Goal: Communication & Community: Ask a question

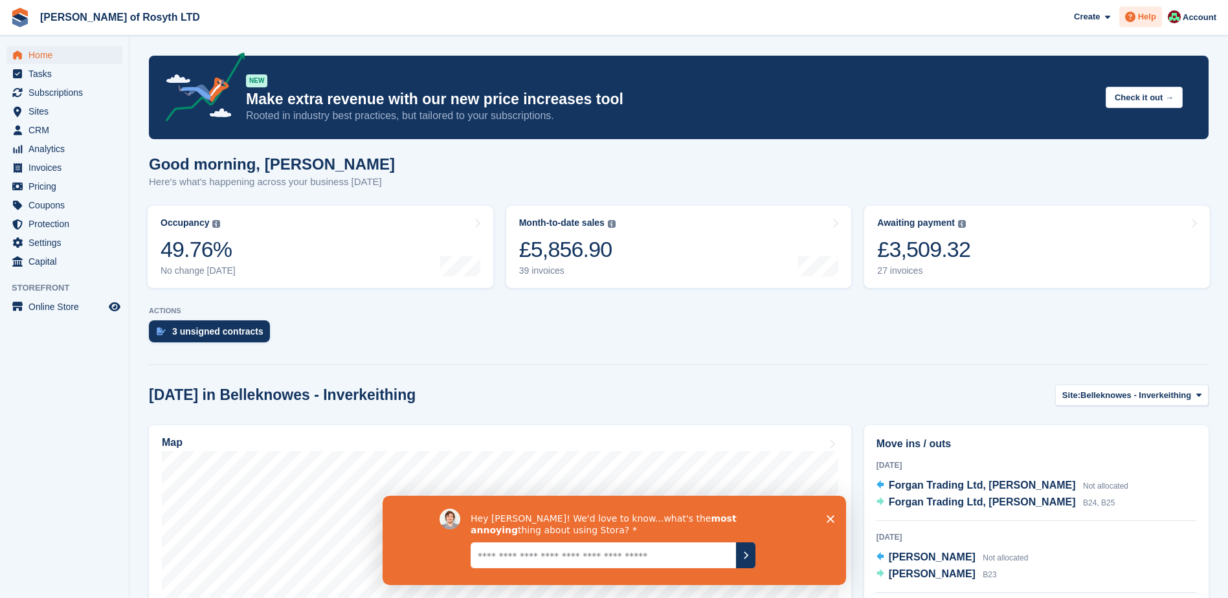
click at [1151, 19] on span "Help" at bounding box center [1147, 16] width 18 height 13
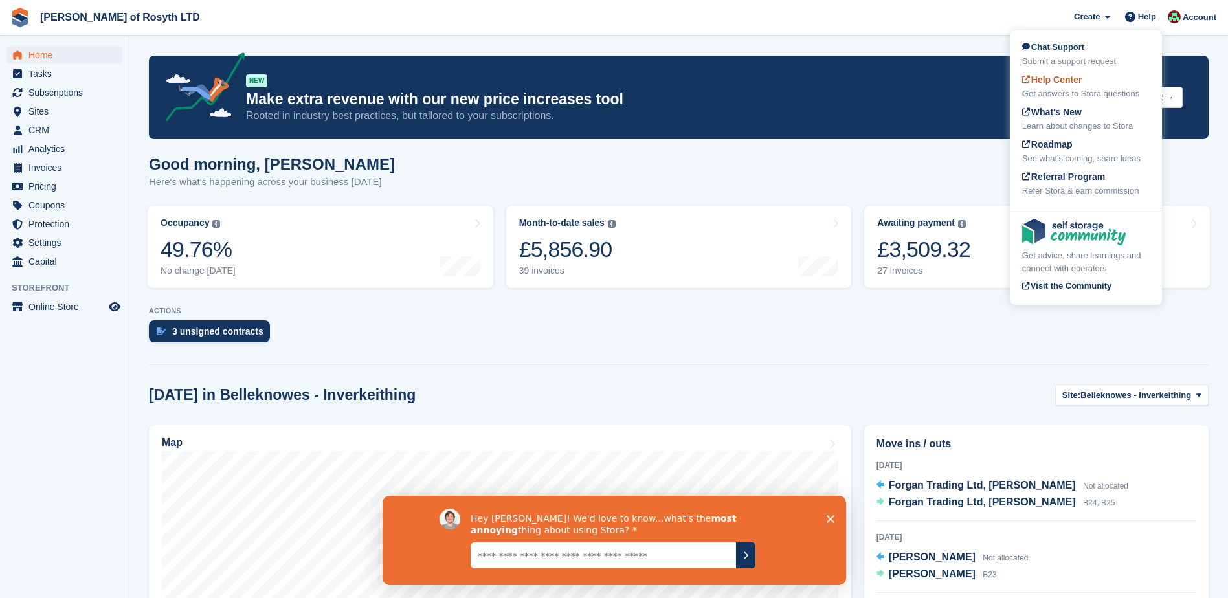
click at [1080, 90] on div "Get answers to Stora questions" at bounding box center [1087, 93] width 128 height 13
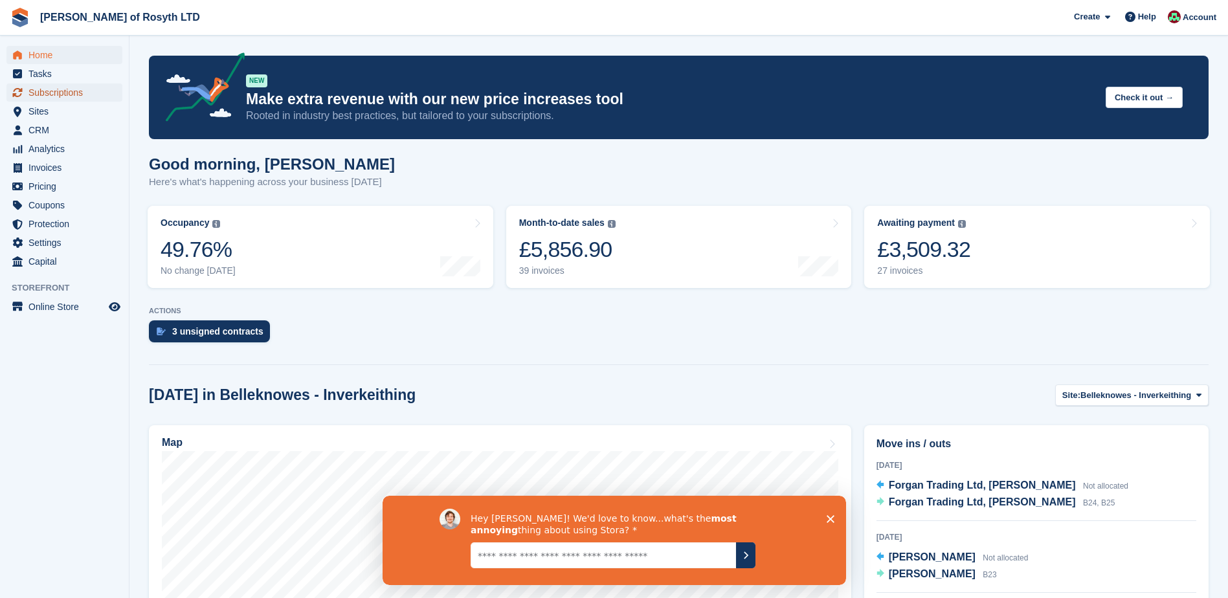
click at [52, 95] on span "Subscriptions" at bounding box center [67, 93] width 78 height 18
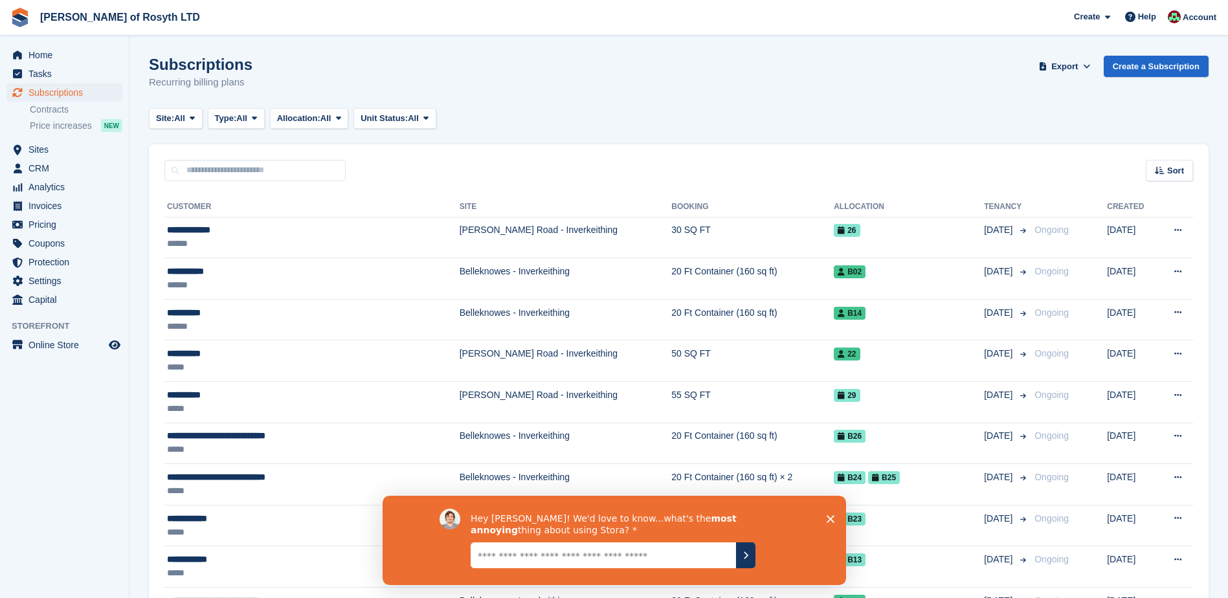
click at [832, 515] on icon "Close survey" at bounding box center [830, 519] width 8 height 8
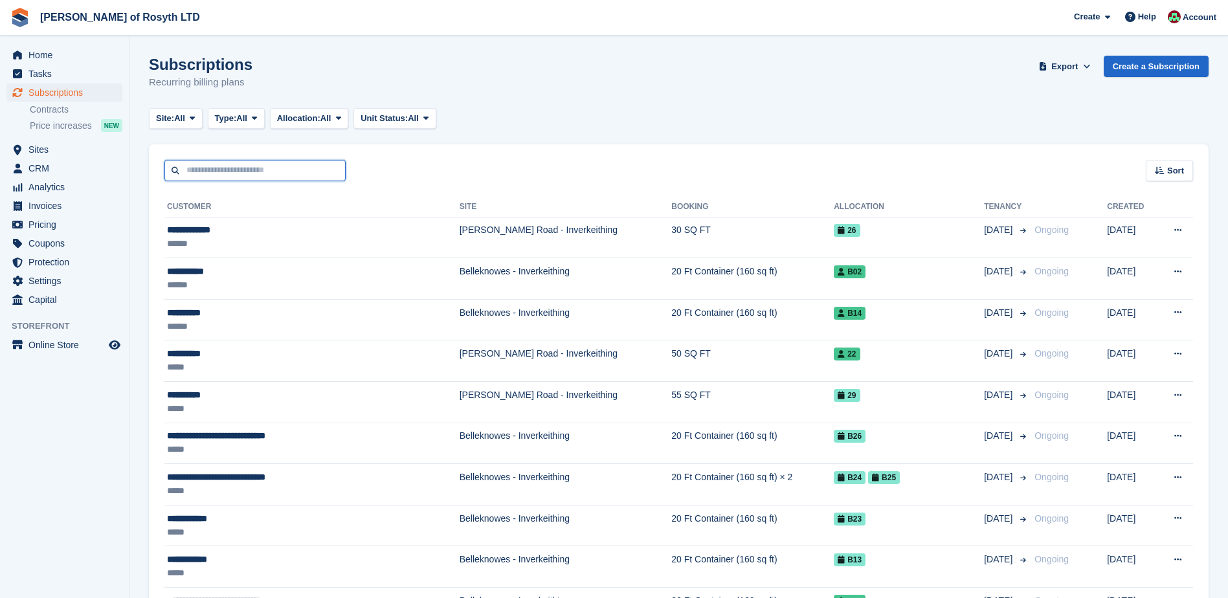
drag, startPoint x: 244, startPoint y: 171, endPoint x: 257, endPoint y: 174, distance: 13.2
click at [244, 171] on input "text" at bounding box center [254, 170] width 181 height 21
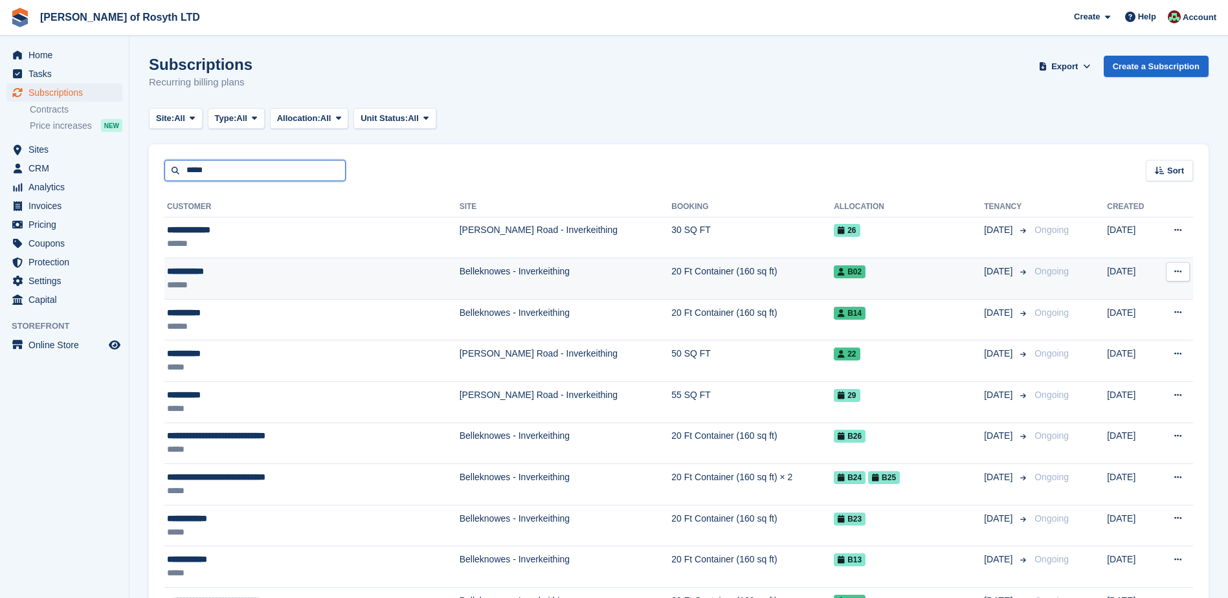
type input "*****"
click at [240, 277] on div "**********" at bounding box center [276, 272] width 218 height 14
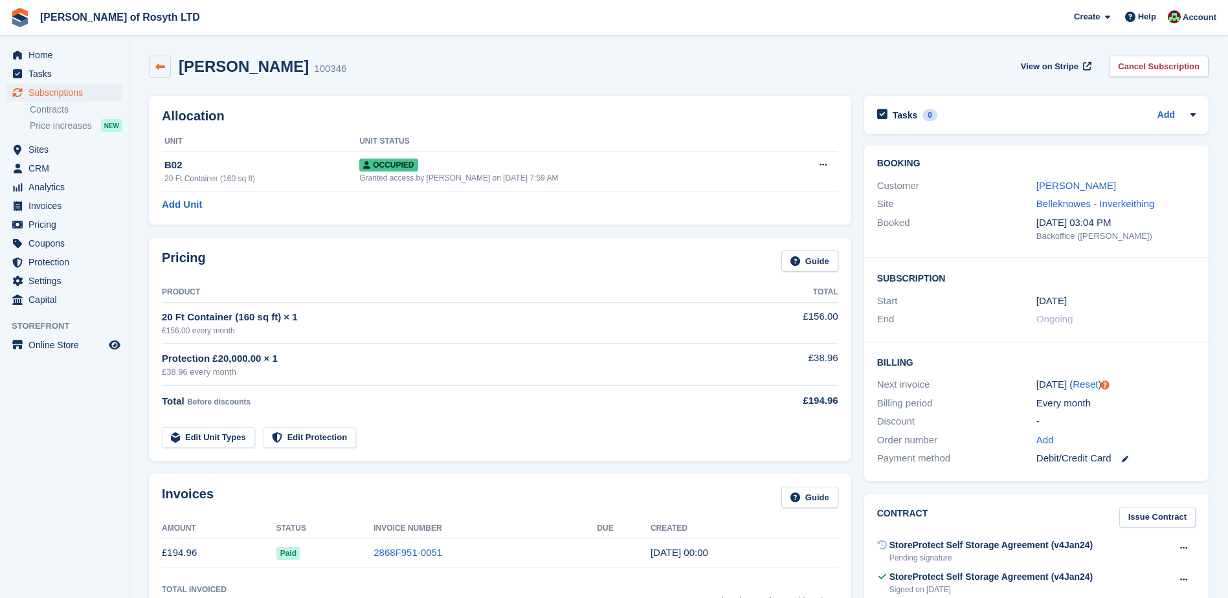
click at [155, 68] on icon at bounding box center [160, 67] width 10 height 10
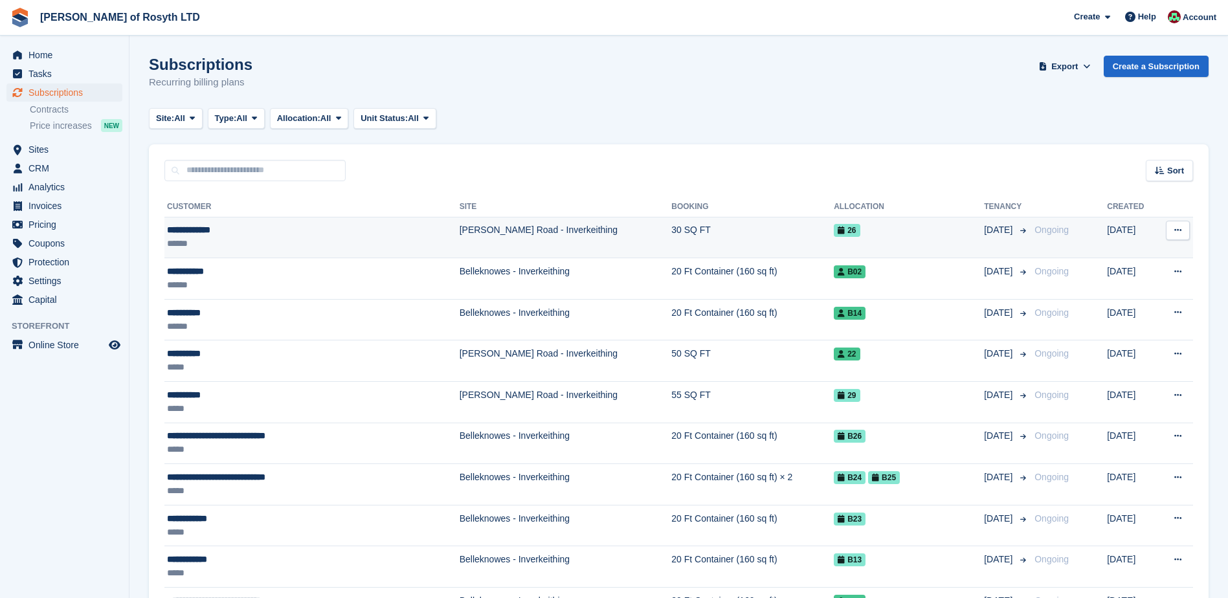
click at [199, 236] on div "**********" at bounding box center [276, 230] width 218 height 14
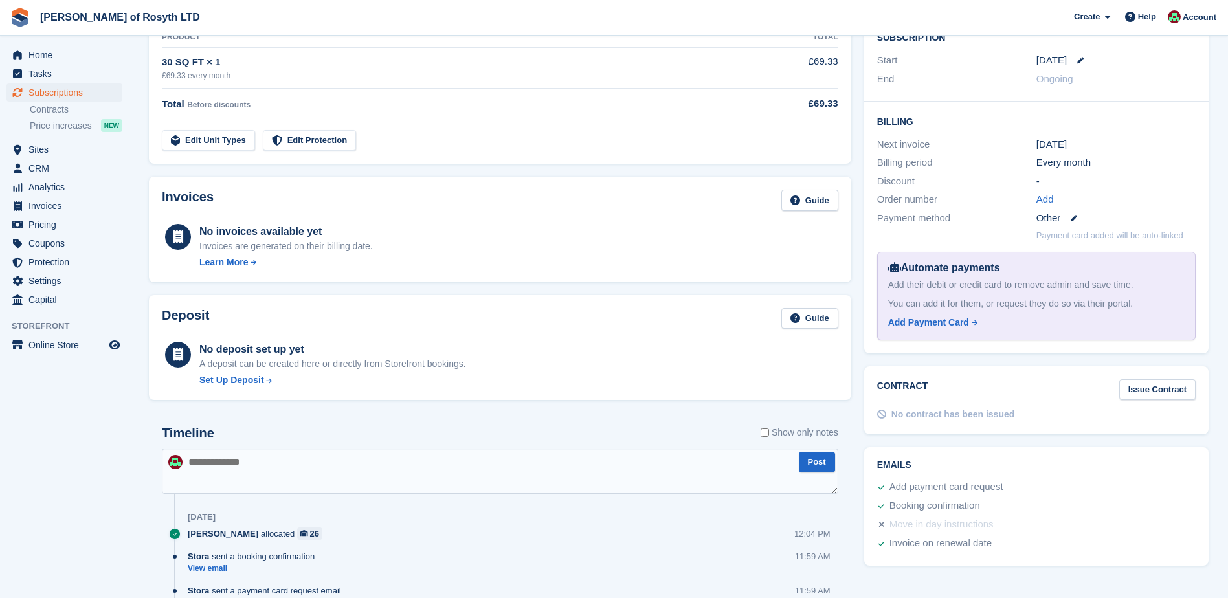
scroll to position [344, 0]
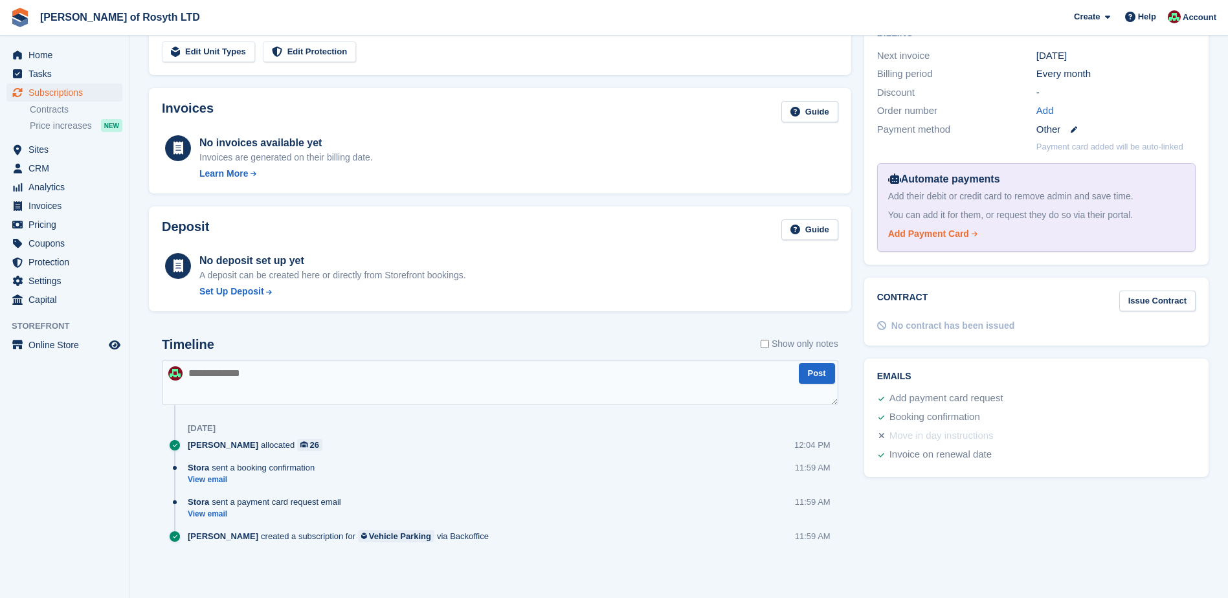
click at [927, 227] on div "Add Payment Card" at bounding box center [928, 234] width 81 height 14
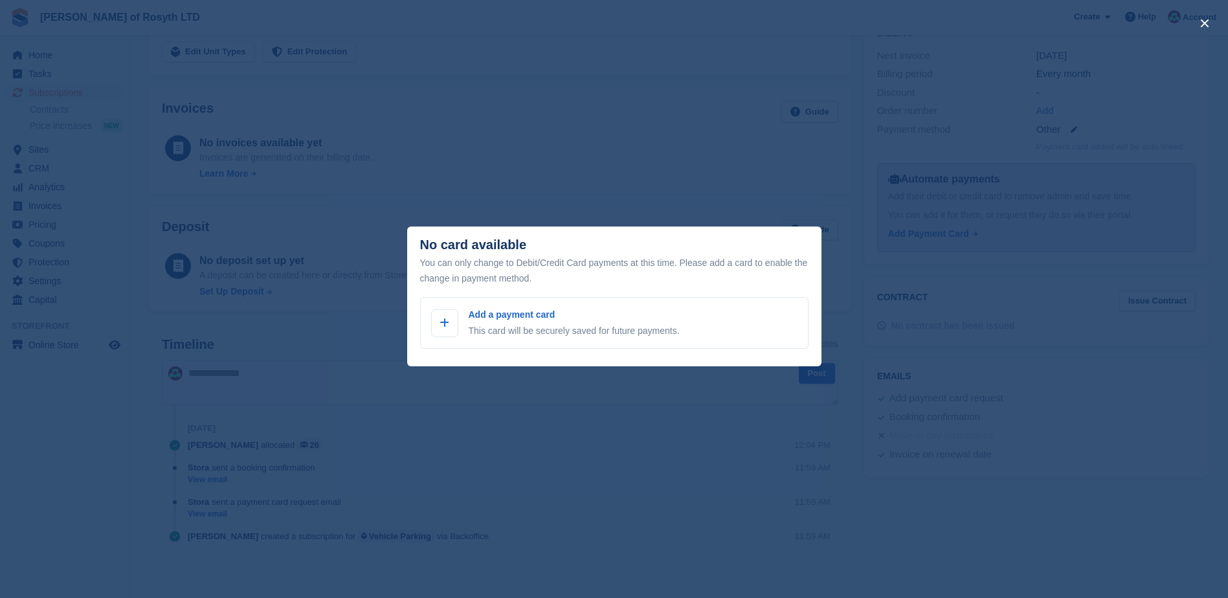
click at [687, 183] on div "close" at bounding box center [614, 299] width 1228 height 598
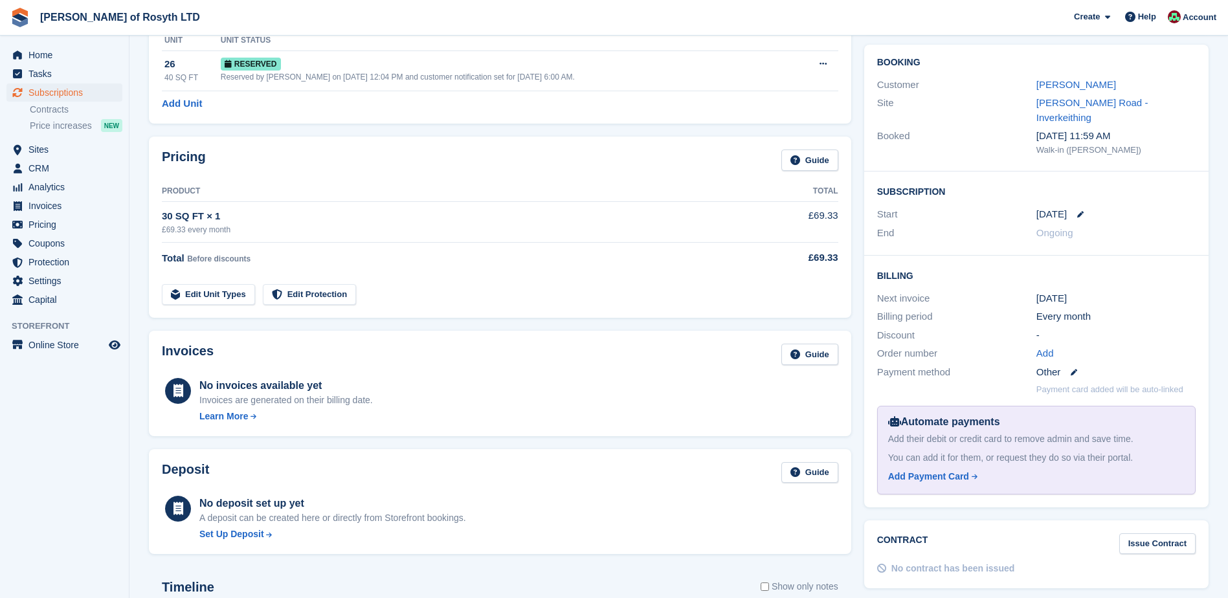
scroll to position [20, 0]
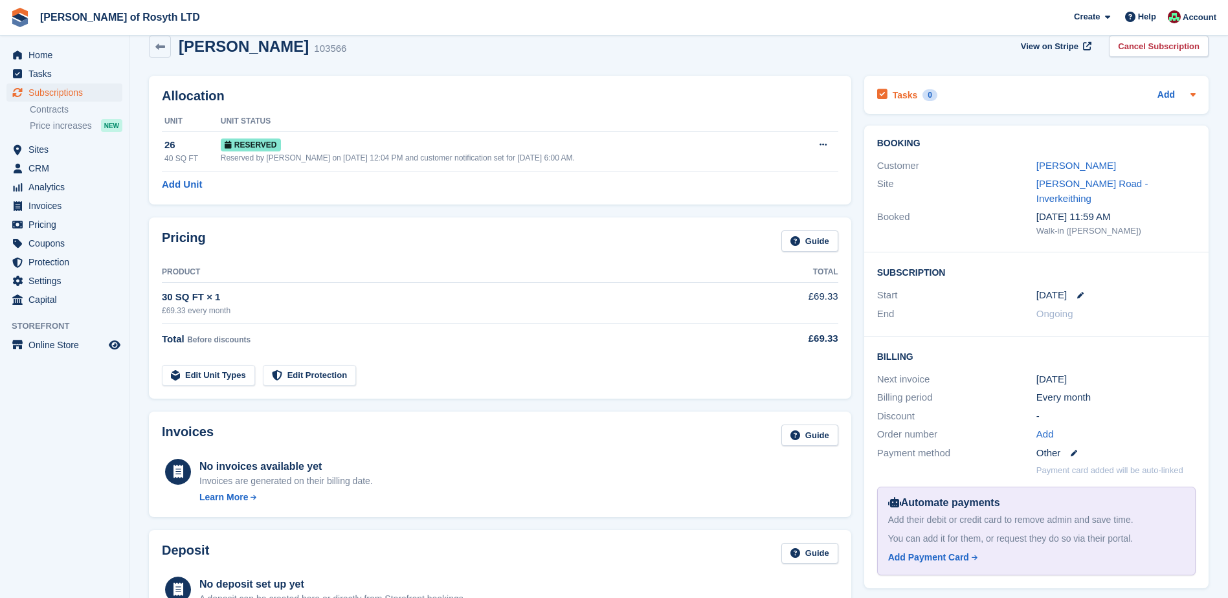
click at [1193, 96] on icon at bounding box center [1193, 94] width 5 height 3
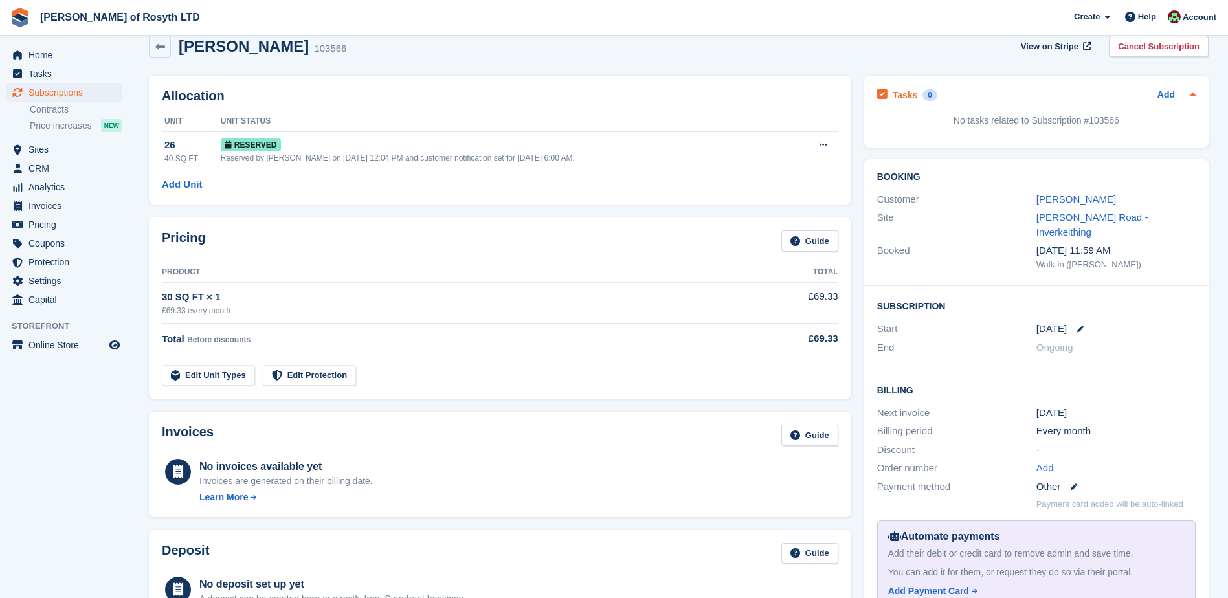
click at [1194, 95] on icon at bounding box center [1193, 93] width 5 height 3
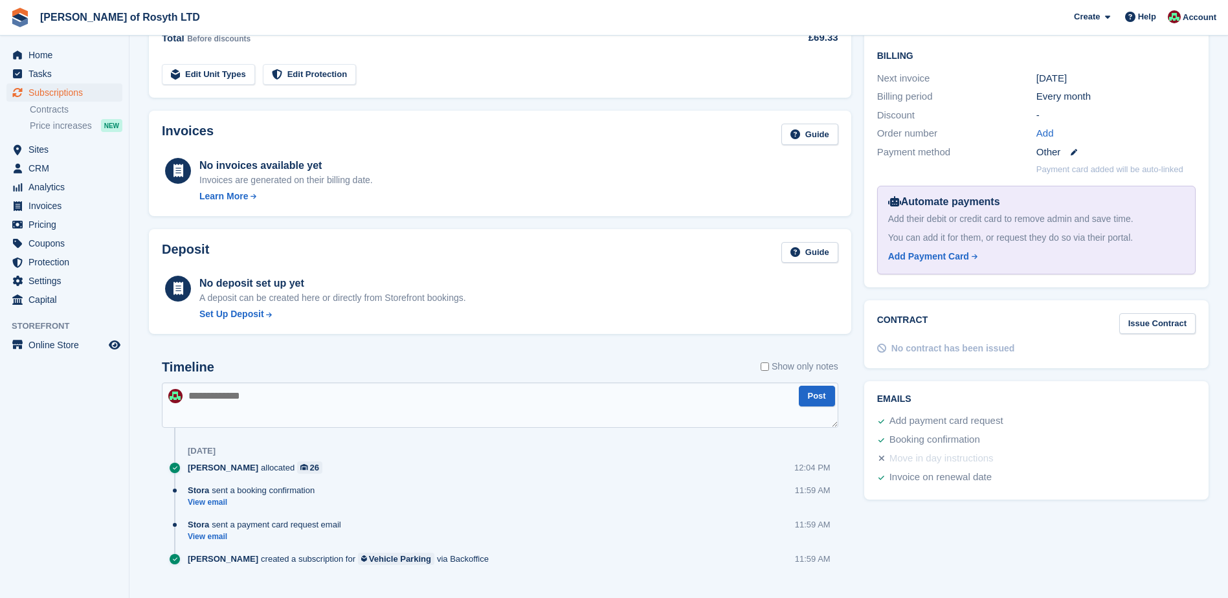
scroll to position [344, 0]
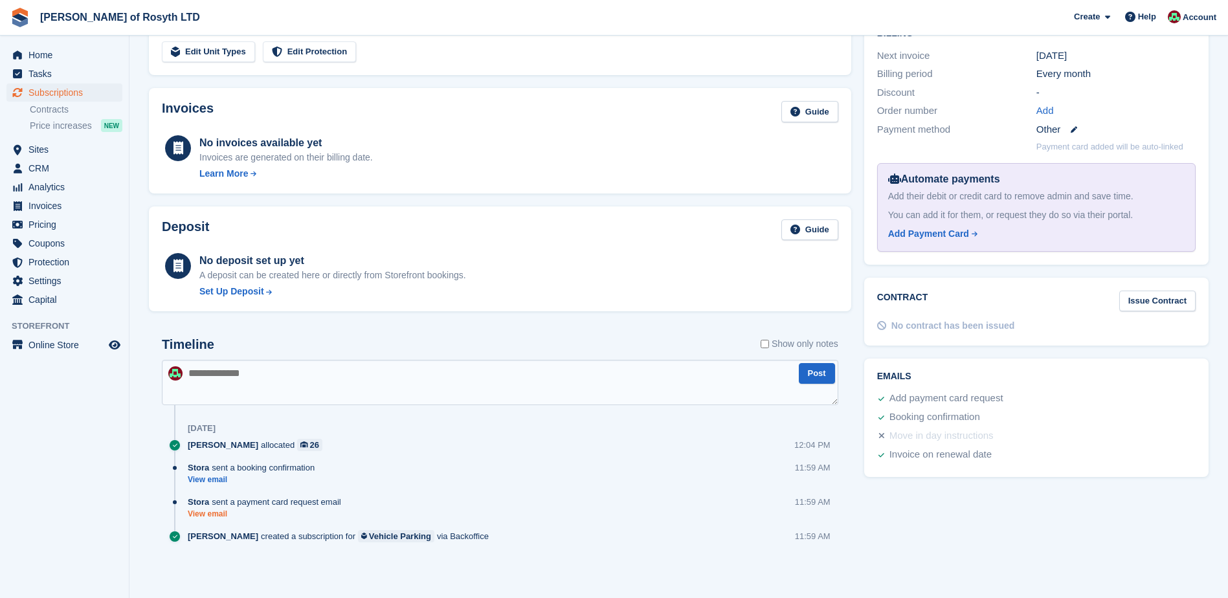
click at [209, 514] on link "View email" at bounding box center [268, 514] width 160 height 11
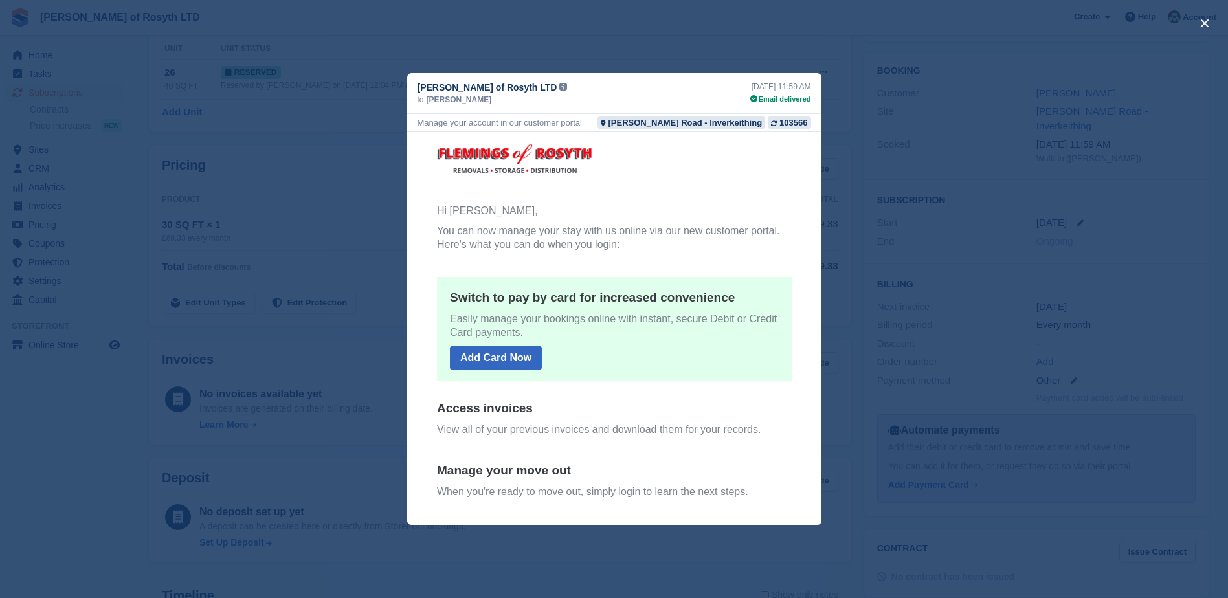
scroll to position [85, 0]
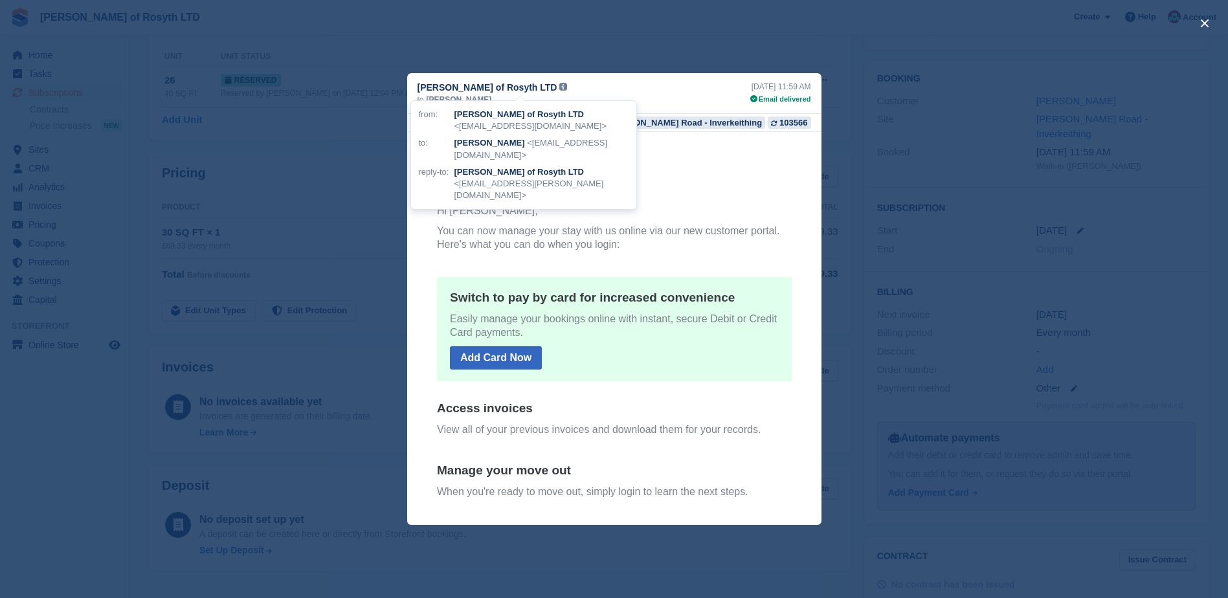
click at [713, 194] on td at bounding box center [614, 194] width 376 height 21
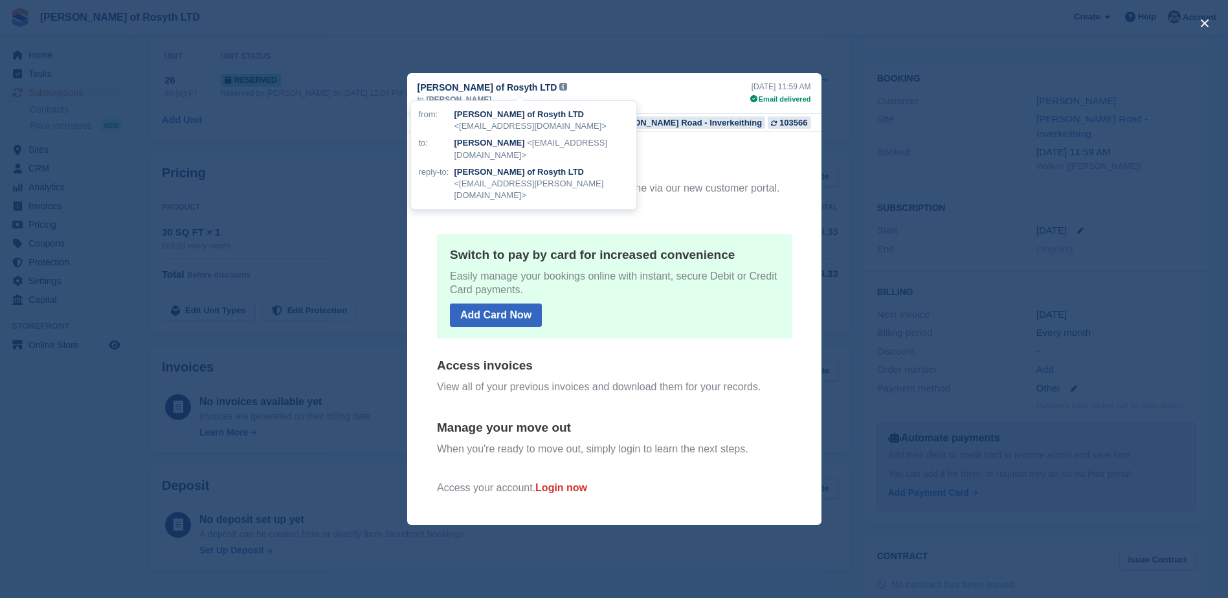
scroll to position [65, 0]
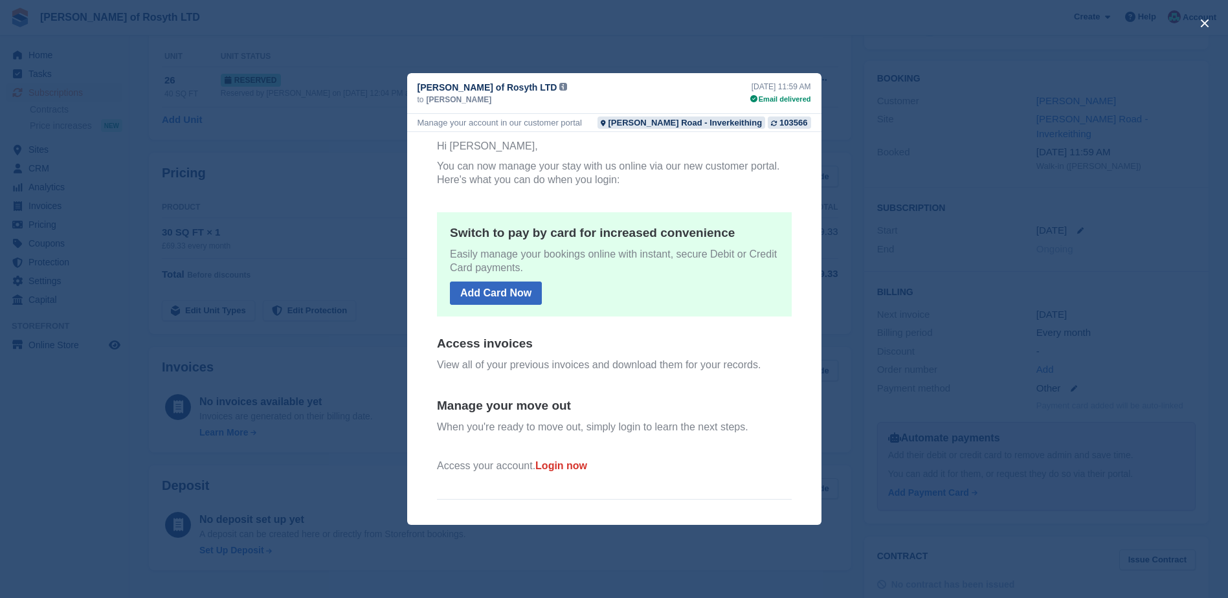
click at [833, 51] on div "close" at bounding box center [614, 299] width 1228 height 598
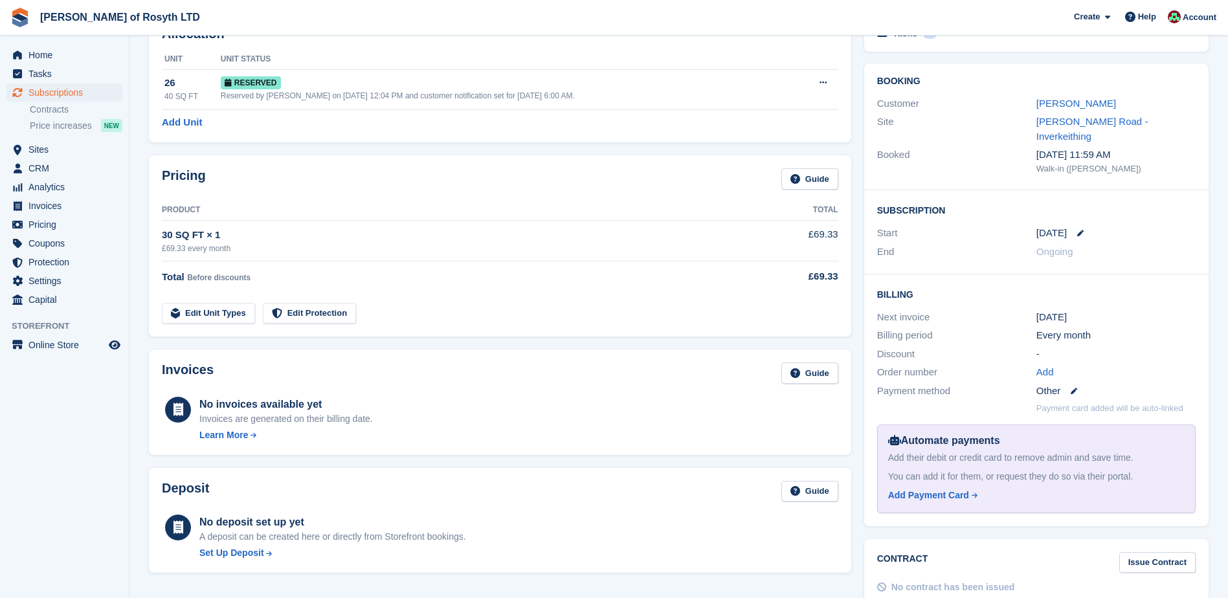
scroll to position [0, 0]
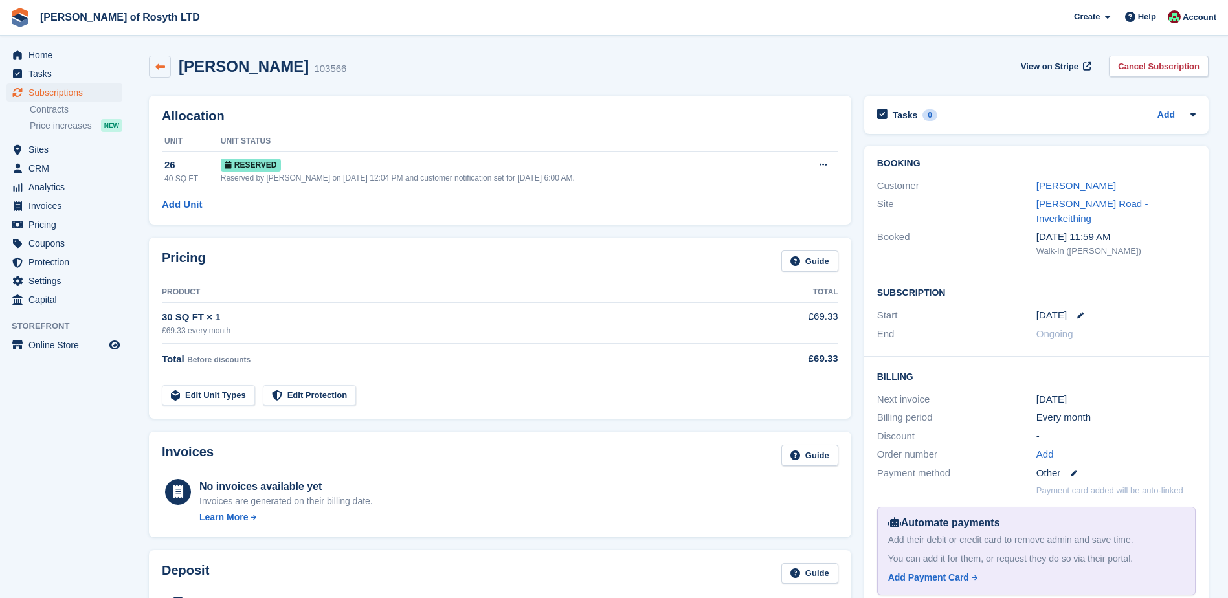
click at [157, 65] on icon at bounding box center [160, 67] width 10 height 10
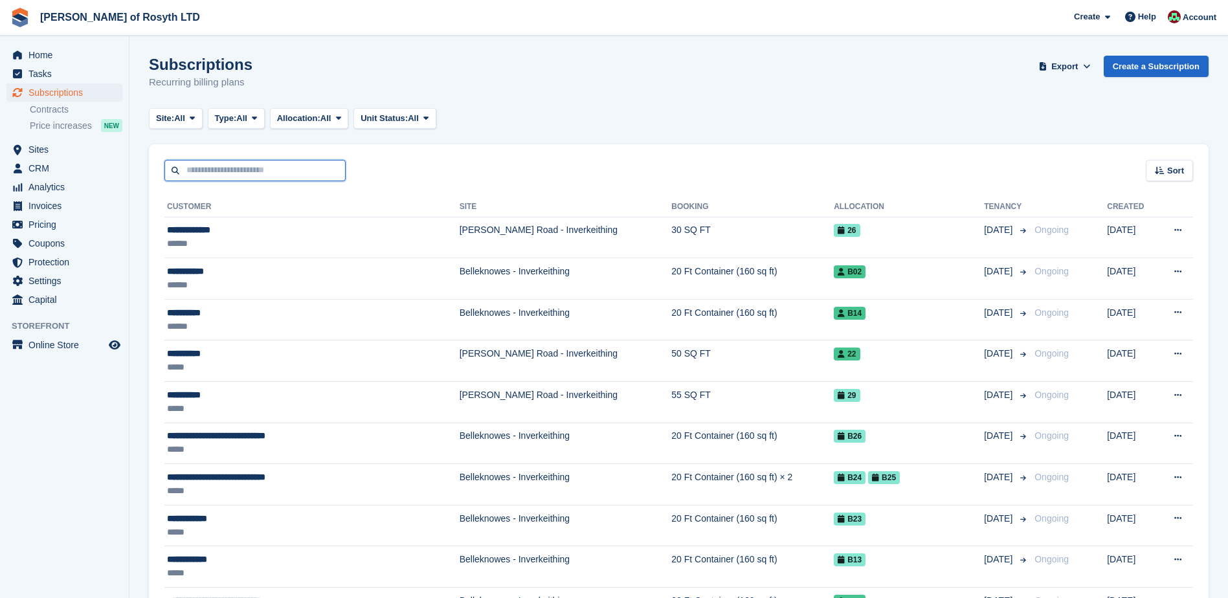
click at [249, 166] on input "text" at bounding box center [254, 170] width 181 height 21
type input "*****"
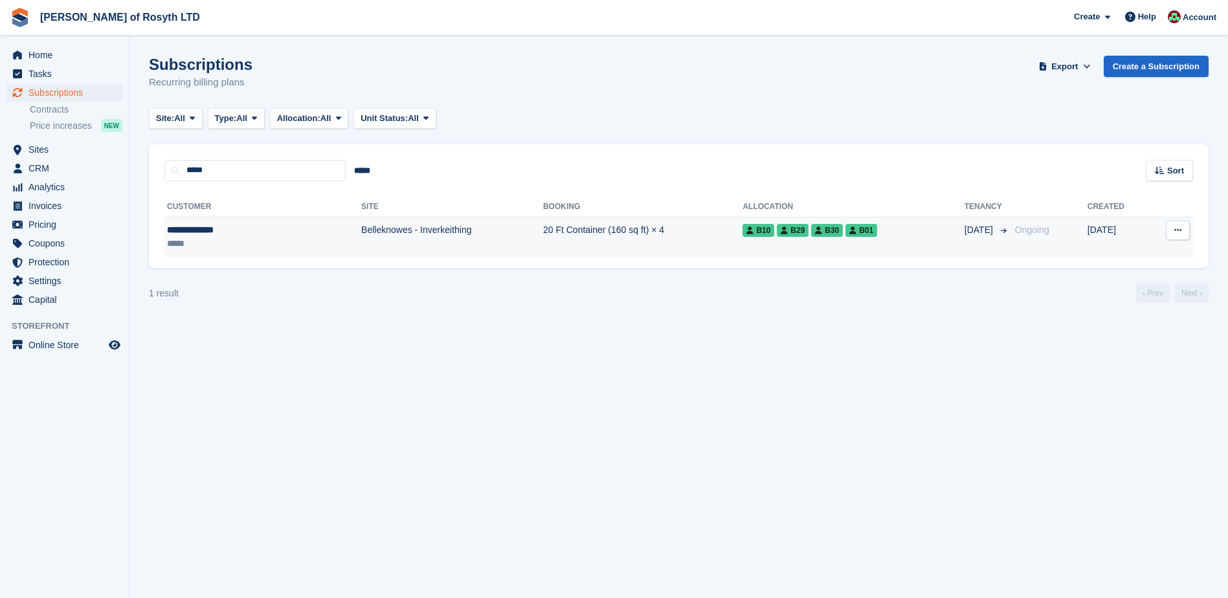
click at [221, 233] on div "**********" at bounding box center [225, 230] width 117 height 14
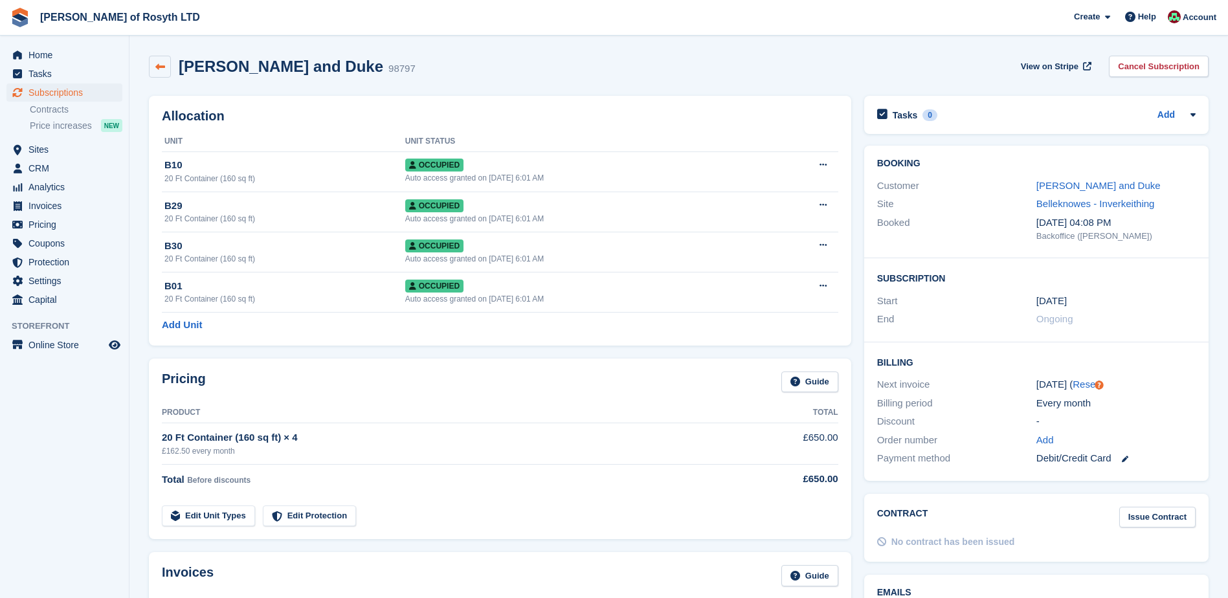
click at [154, 67] on link at bounding box center [160, 67] width 22 height 22
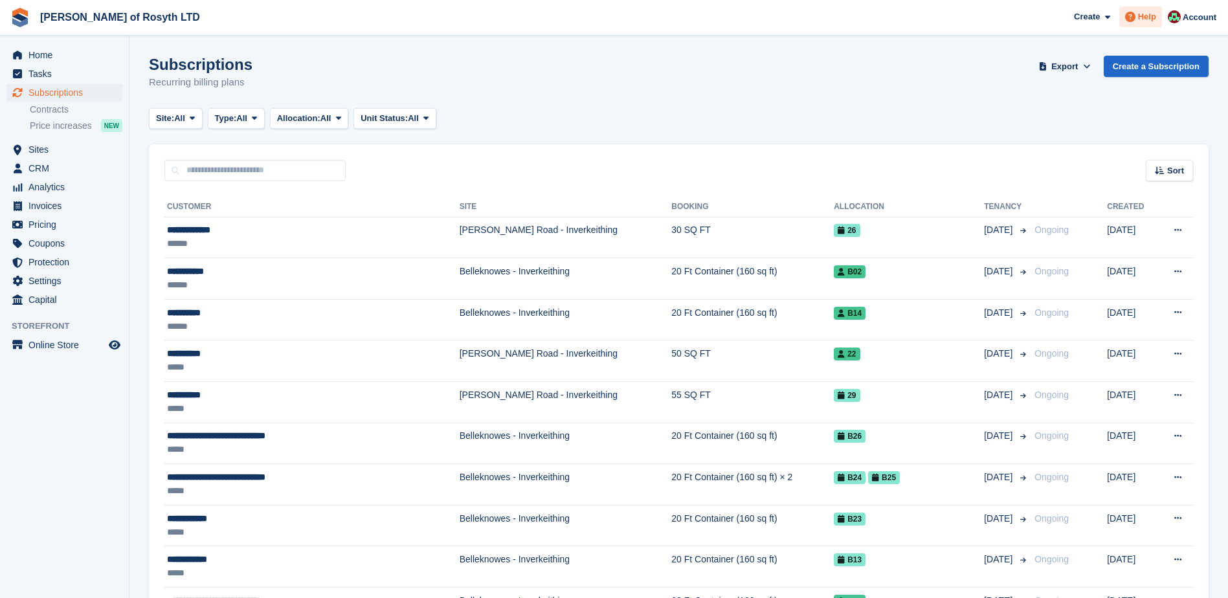
click at [1149, 17] on span "Help" at bounding box center [1147, 16] width 18 height 13
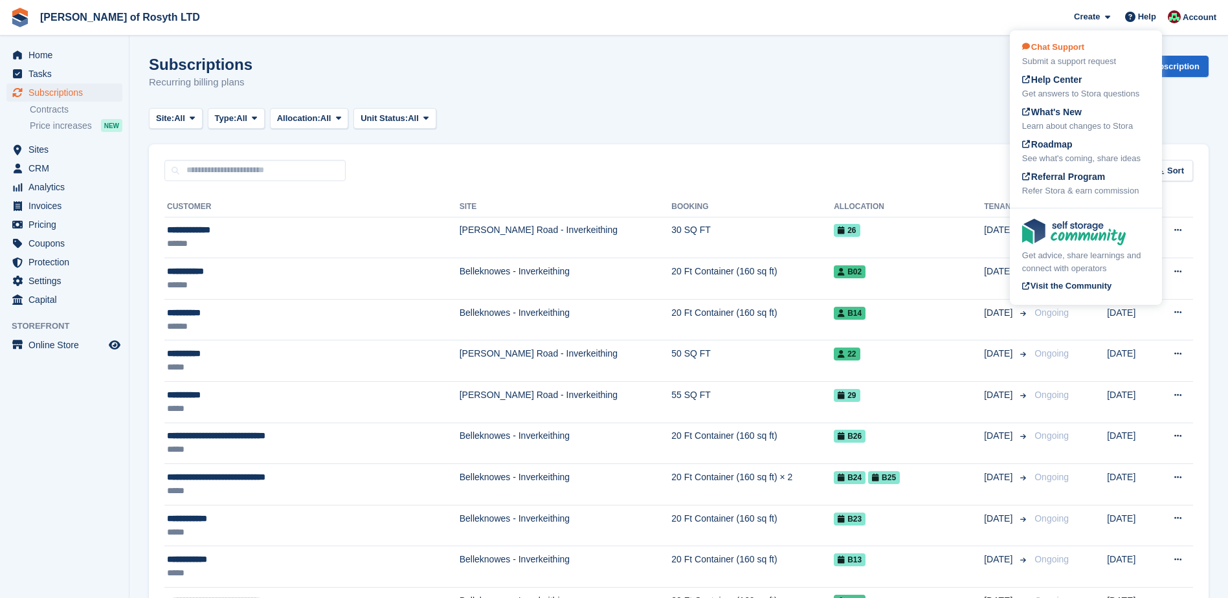
click at [1094, 51] on div "Chat Support Submit a support request" at bounding box center [1087, 54] width 128 height 27
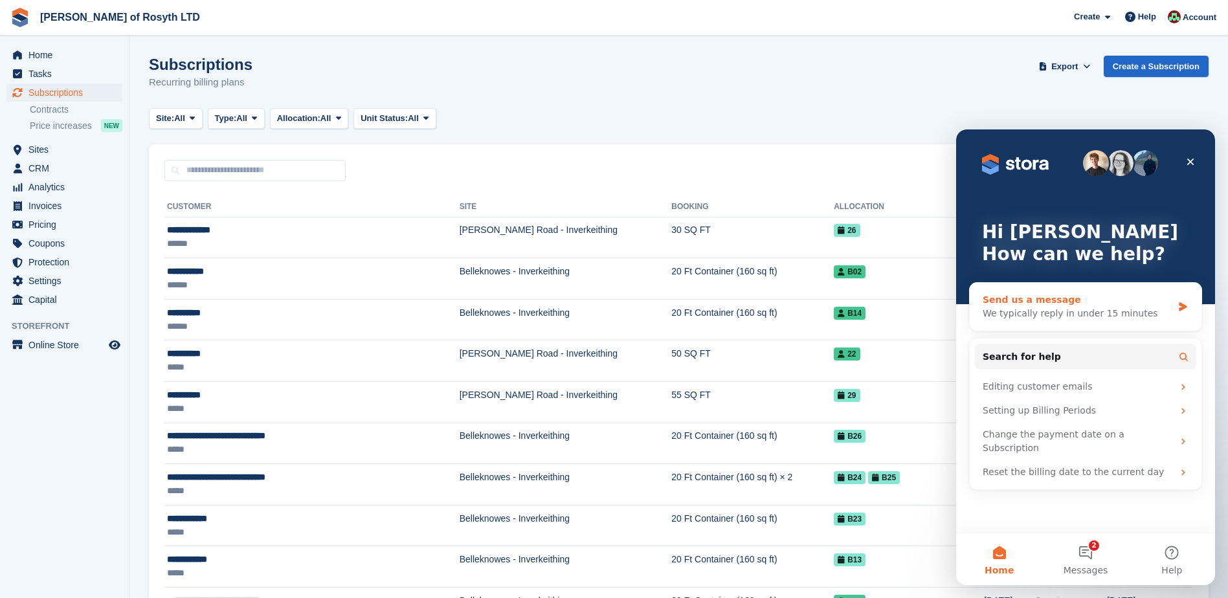
click at [1081, 310] on div "We typically reply in under 15 minutes" at bounding box center [1078, 314] width 190 height 14
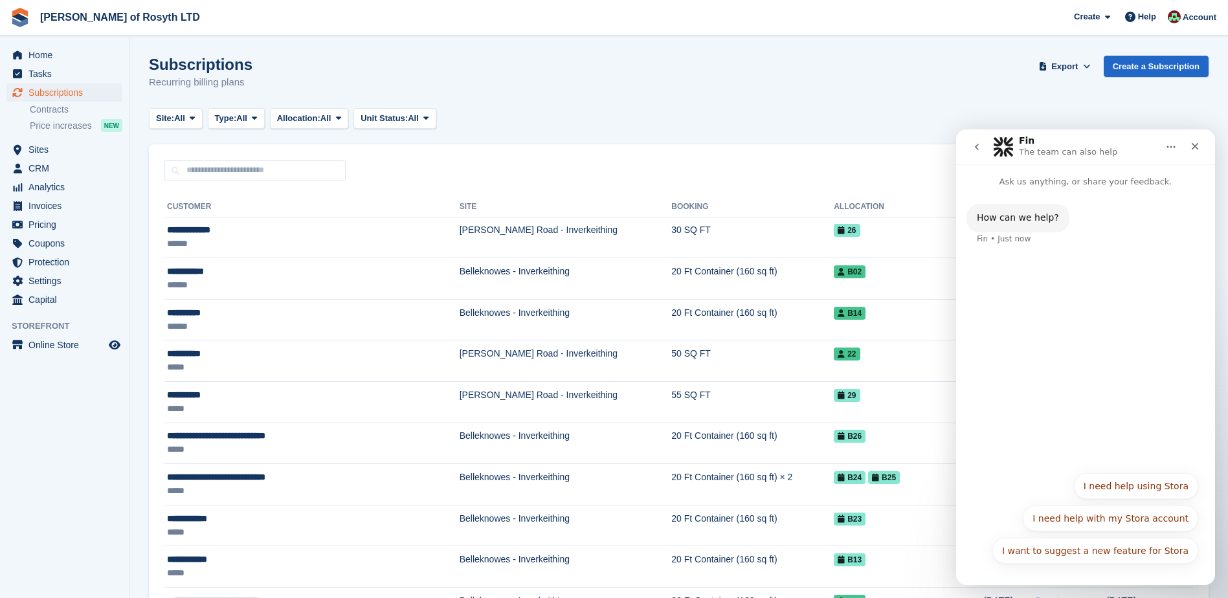
click at [1010, 272] on div "How can we help? Fin • Just now" at bounding box center [1085, 326] width 259 height 277
click at [1012, 295] on div "How can we help? Fin • Just now" at bounding box center [1085, 326] width 259 height 277
click at [1032, 240] on div "How can we help? Fin • Just now" at bounding box center [1086, 232] width 238 height 57
click at [1076, 218] on div "How can we help? Fin • Just now" at bounding box center [1086, 232] width 238 height 57
click at [1012, 365] on div "How can we help? Fin • Just now" at bounding box center [1085, 326] width 259 height 277
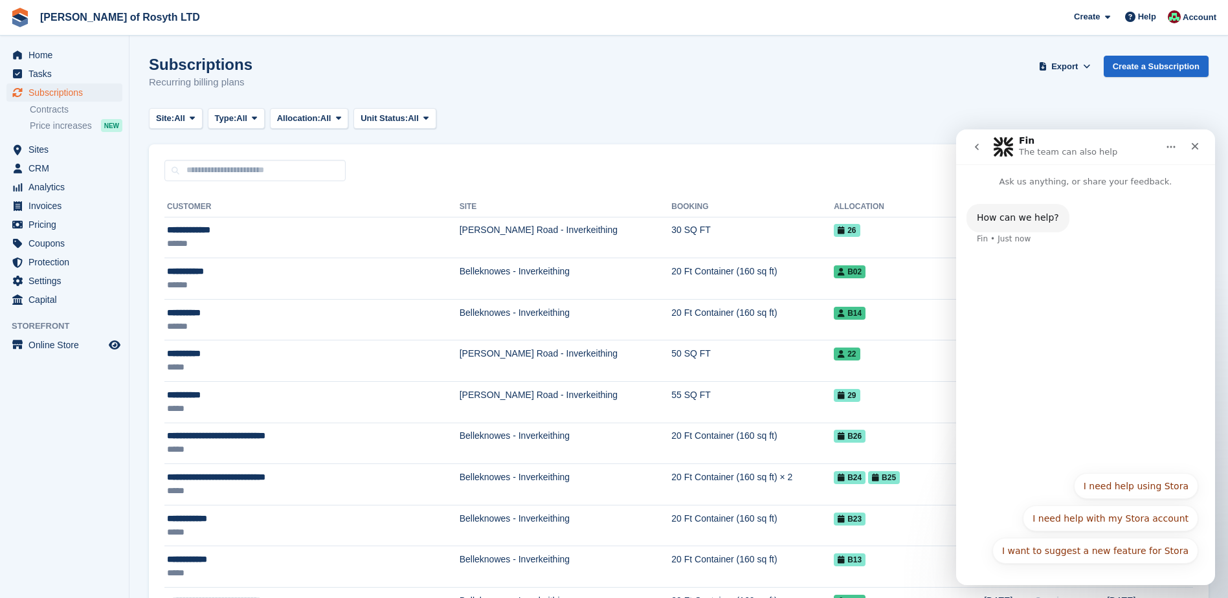
click at [1023, 455] on div "How can we help? Fin • Just now" at bounding box center [1085, 326] width 259 height 277
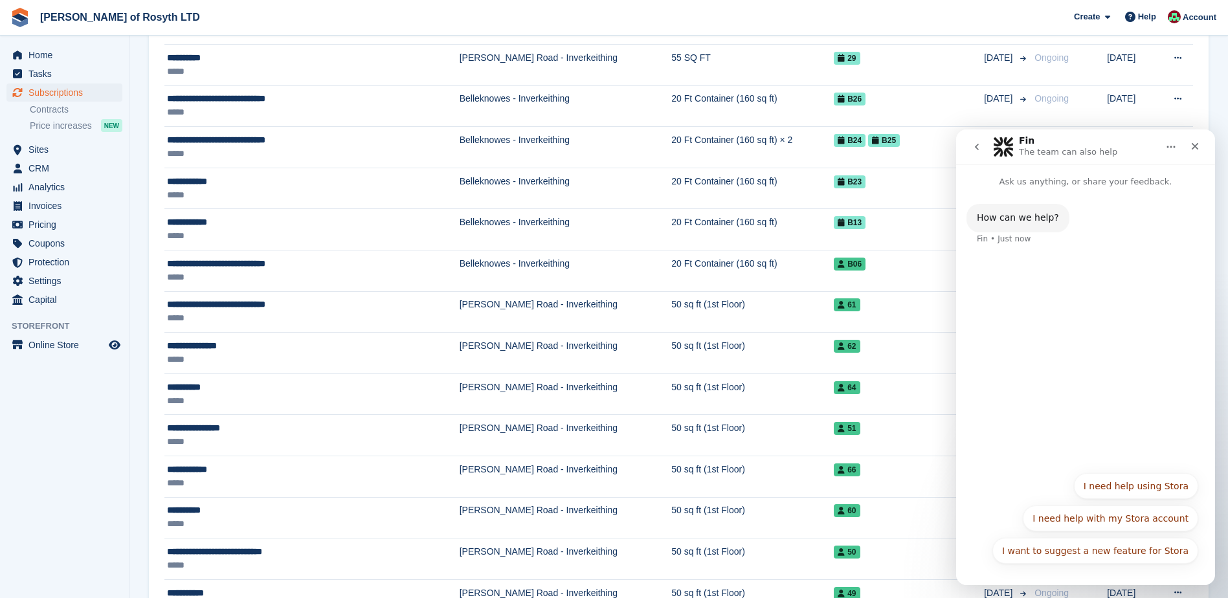
scroll to position [259, 0]
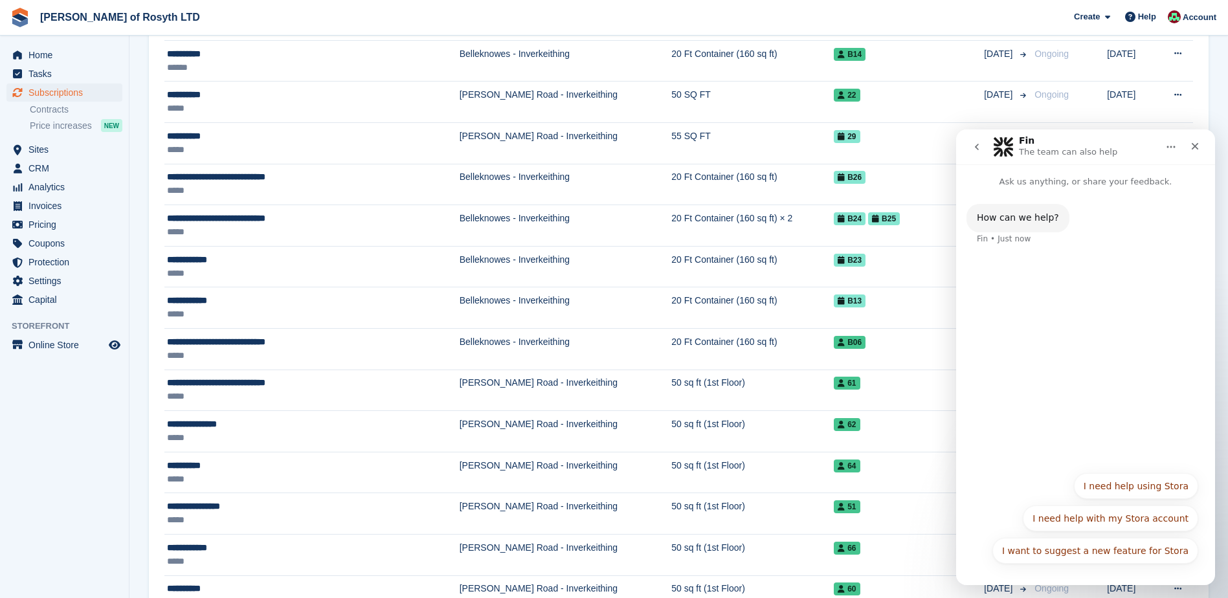
click at [1030, 288] on div "How can we help? Fin • Just now" at bounding box center [1085, 326] width 259 height 277
click at [1065, 225] on div "How can we help? Fin • Just now" at bounding box center [1086, 232] width 238 height 57
click at [1034, 220] on div "How can we help?" at bounding box center [1018, 218] width 82 height 13
click at [967, 219] on div "How can we help? Fin • Just now" at bounding box center [1018, 218] width 103 height 28
click at [1037, 238] on div "How can we help? Fin • Just now" at bounding box center [1086, 232] width 238 height 57
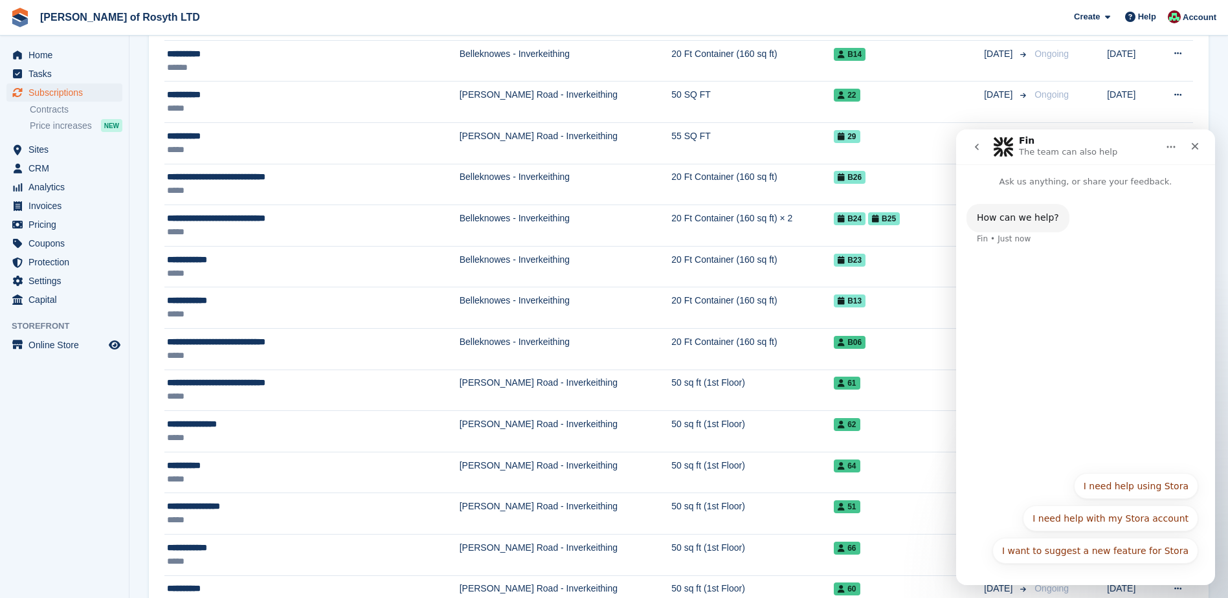
click at [1016, 311] on div "How can we help? Fin • Just now" at bounding box center [1085, 326] width 259 height 277
click at [999, 304] on div "How can we help? Fin • Just now" at bounding box center [1085, 326] width 259 height 277
copy button "I"
click at [1160, 187] on p "Ask us anything, or share your feedback." at bounding box center [1085, 176] width 259 height 24
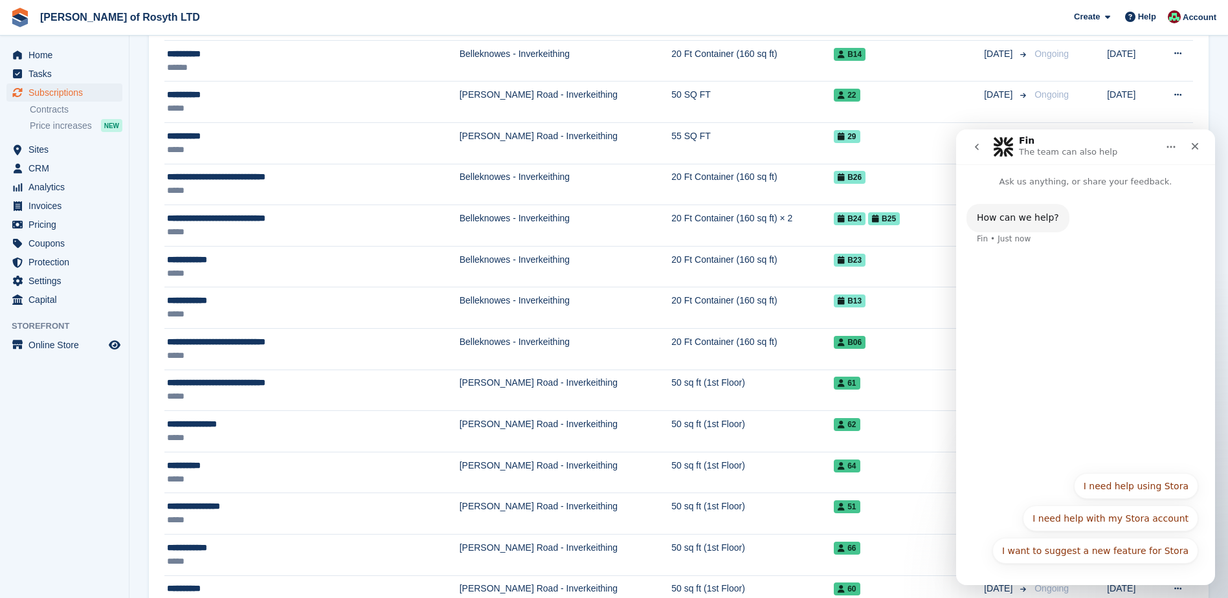
click at [1166, 176] on p "Ask us anything, or share your feedback." at bounding box center [1085, 176] width 259 height 24
click at [1034, 218] on div "How can we help?" at bounding box center [1018, 218] width 82 height 13
click at [1010, 247] on div "How can we help? Fin • Just now" at bounding box center [1086, 232] width 238 height 57
click at [1167, 488] on button "I need help using Stora" at bounding box center [1136, 486] width 124 height 26
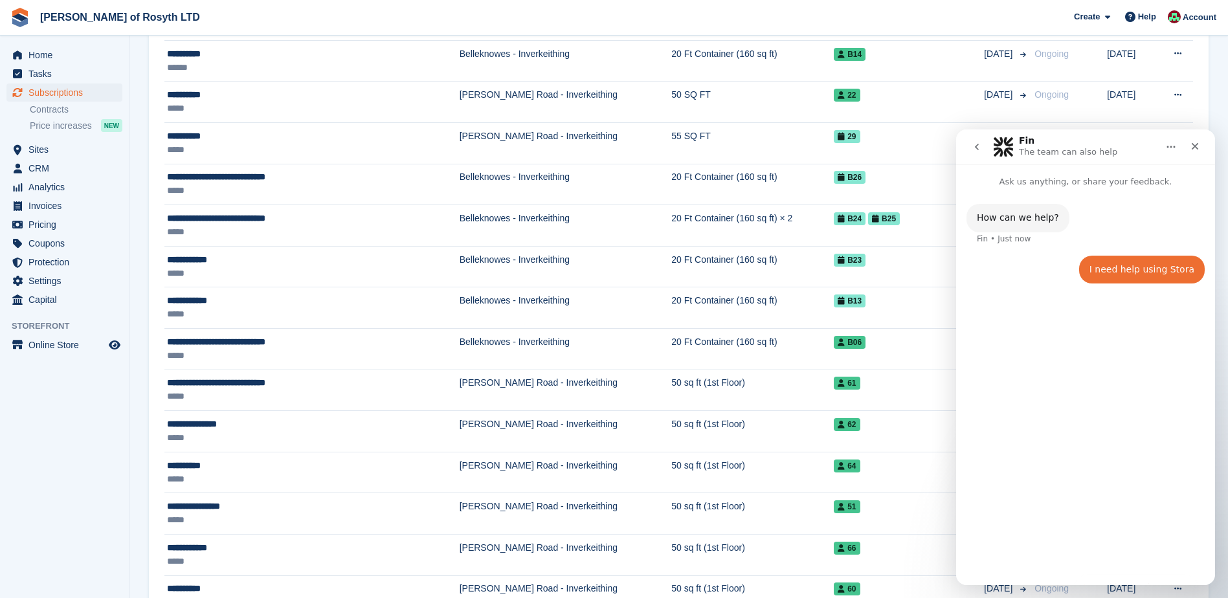
click at [1084, 339] on div "How can we help? Fin • Just now I need help using Stora • Just now" at bounding box center [1085, 381] width 259 height 386
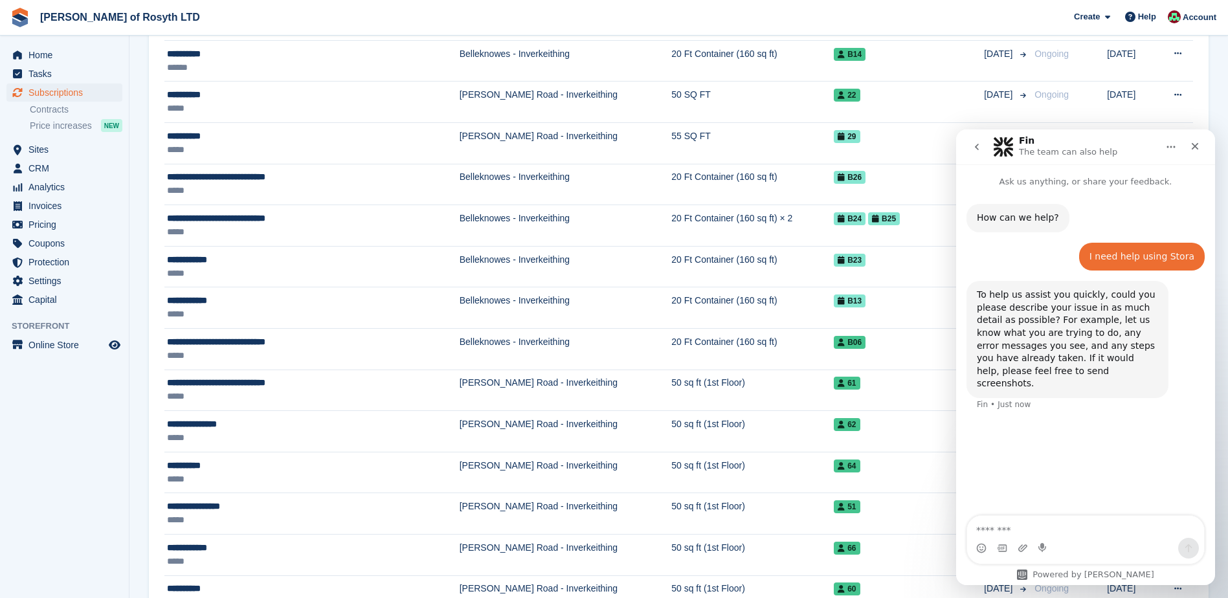
click at [997, 532] on textarea "Message…" at bounding box center [1086, 527] width 237 height 22
type textarea "**********"
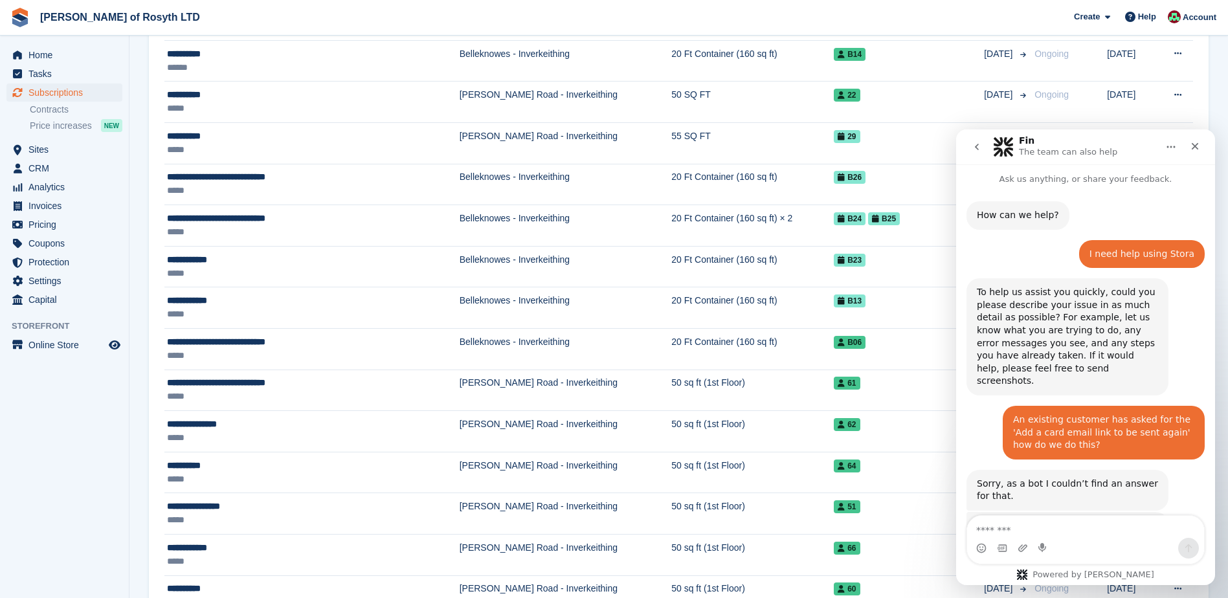
scroll to position [87, 0]
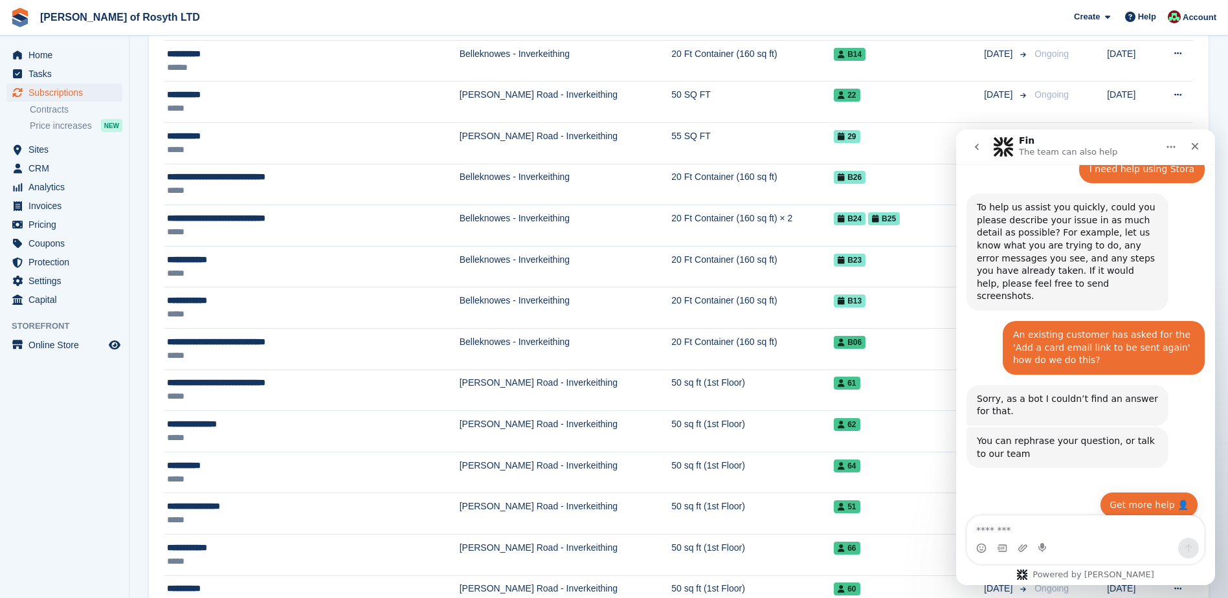
click at [1166, 492] on button "Get more help 👤" at bounding box center [1149, 505] width 98 height 26
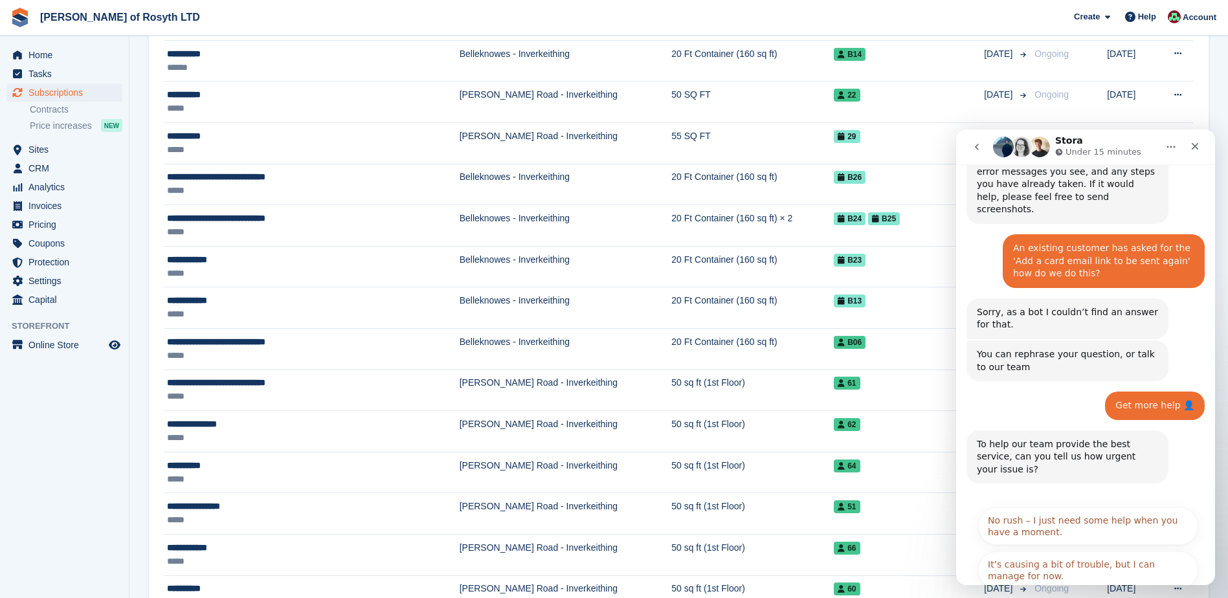
scroll to position [243, 0]
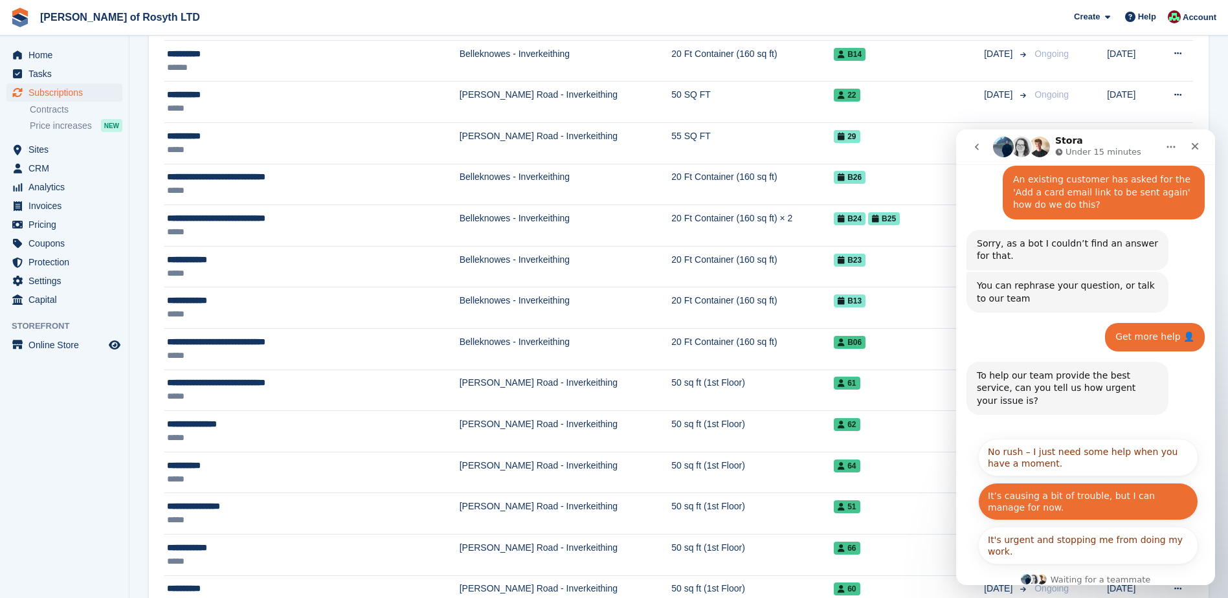
click at [1057, 483] on button "It’s causing a bit of trouble, but I can manage for now." at bounding box center [1089, 502] width 220 height 38
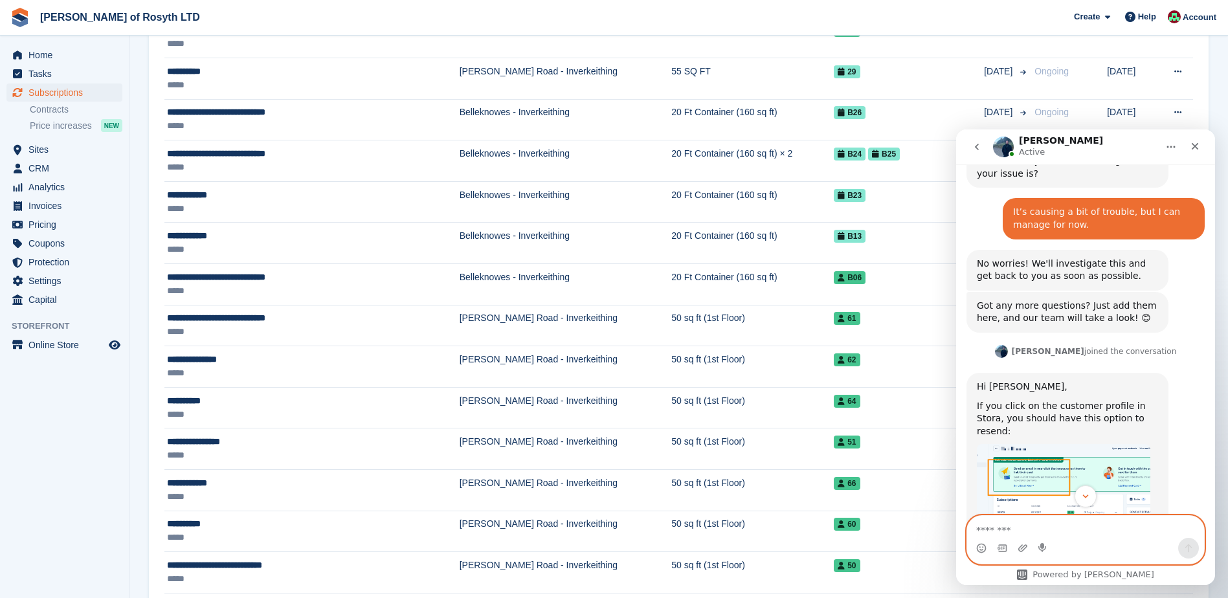
scroll to position [517, 0]
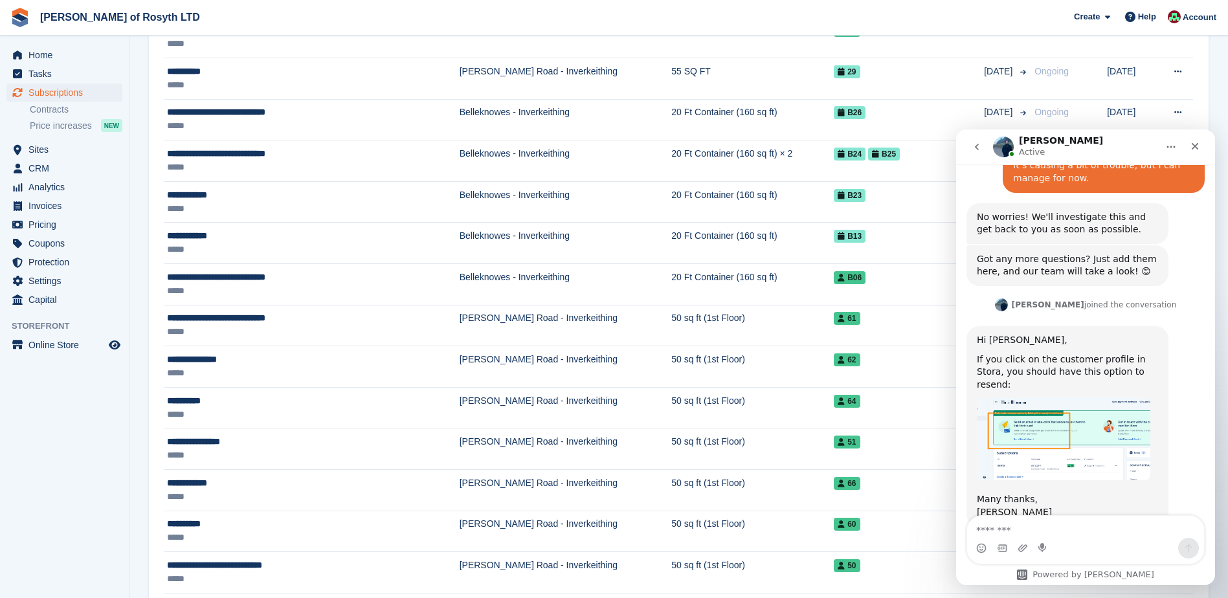
click at [1099, 403] on img "Brian says…" at bounding box center [1064, 439] width 174 height 83
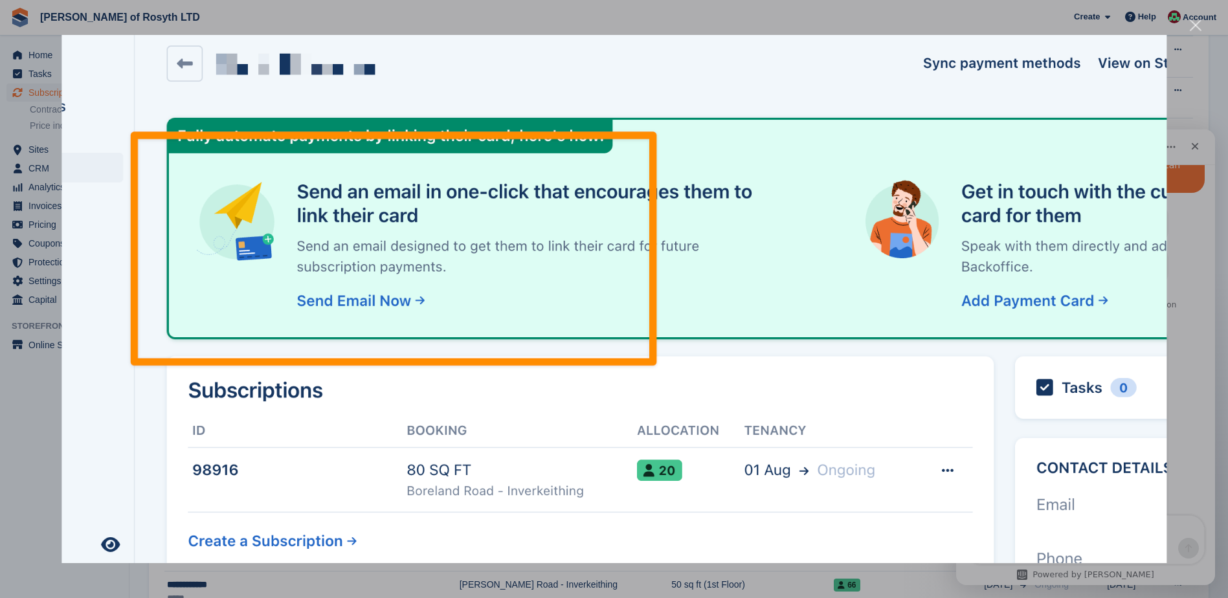
scroll to position [130, 0]
click at [830, 17] on div "Intercom messenger" at bounding box center [614, 299] width 1228 height 598
